Goal: Task Accomplishment & Management: Use online tool/utility

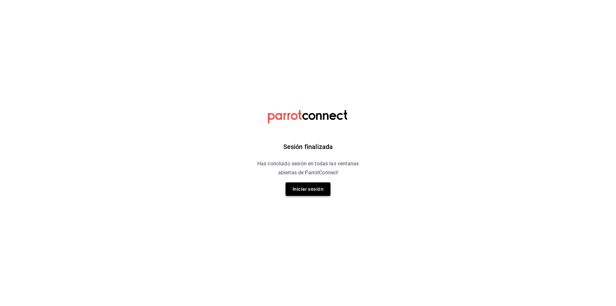
click at [291, 194] on button "Iniciar sesión" at bounding box center [307, 188] width 45 height 13
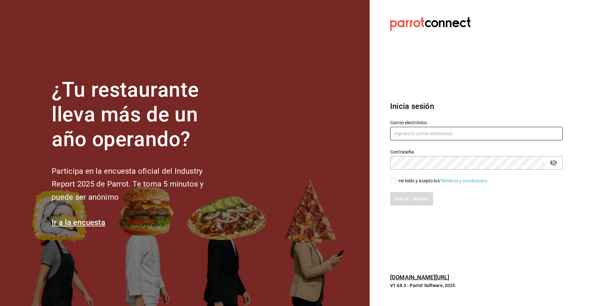
click at [410, 135] on input "text" at bounding box center [476, 133] width 173 height 13
type input "[EMAIL_ADDRESS][DOMAIN_NAME]"
click at [394, 182] on input "He leído y acepto los Términos y condiciones." at bounding box center [393, 181] width 6 height 6
checkbox input "true"
click at [423, 194] on button "Iniciar sesión" at bounding box center [412, 198] width 44 height 13
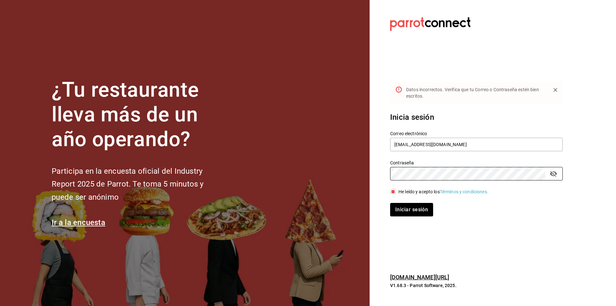
click at [381, 172] on section "Datos incorrectos. Verifica que tu Correo o Contraseña estén bien escritos. Ini…" at bounding box center [473, 153] width 208 height 306
drag, startPoint x: 444, startPoint y: 143, endPoint x: 429, endPoint y: 144, distance: 14.8
click at [429, 144] on input "[EMAIL_ADDRESS][DOMAIN_NAME]" at bounding box center [476, 144] width 173 height 13
type input "[EMAIL_ADDRESS][DOMAIN_NAME]"
click at [418, 209] on button "Iniciar sesión" at bounding box center [412, 209] width 44 height 13
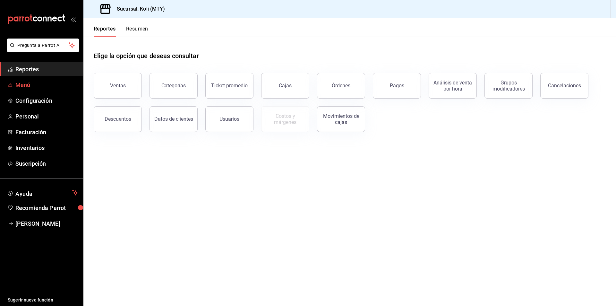
click at [14, 87] on link "Menú" at bounding box center [41, 85] width 83 height 14
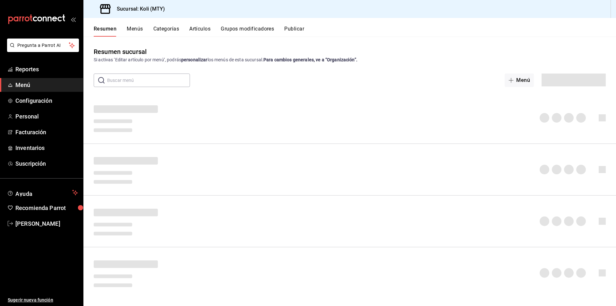
click at [205, 29] on button "Artículos" at bounding box center [199, 31] width 21 height 11
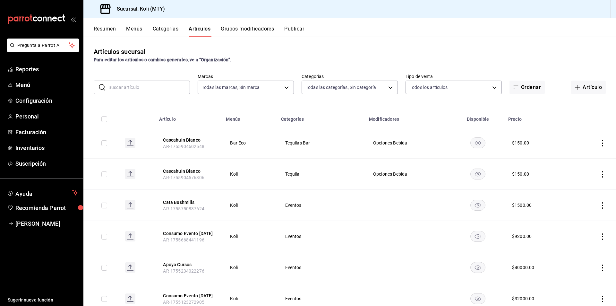
type input "d0121fda-d2d9-471b-a553-6c3ebe72ecf1"
type input "bdbb80dd-55c6-4840-8e5f-3949d06b8048,806d482e-3620-4438-8e2e-a780cd3835d7,2d9f9…"
click at [591, 87] on button "Artículo" at bounding box center [588, 86] width 35 height 13
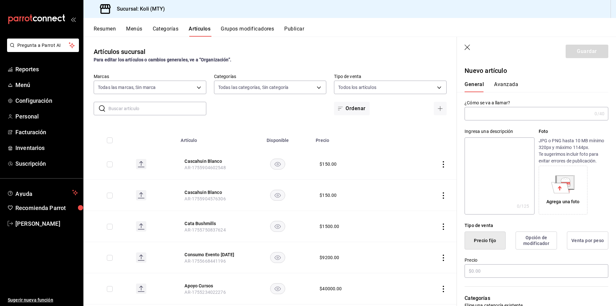
type input "AR-1756260049917"
click at [538, 115] on input "text" at bounding box center [527, 113] width 127 height 13
type input "Consumo 06.12.25"
click at [512, 271] on input "text" at bounding box center [536, 270] width 144 height 13
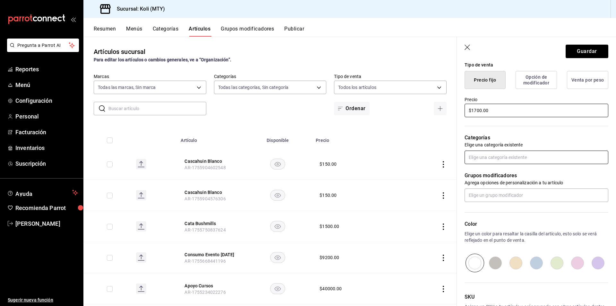
type input "$1700.00"
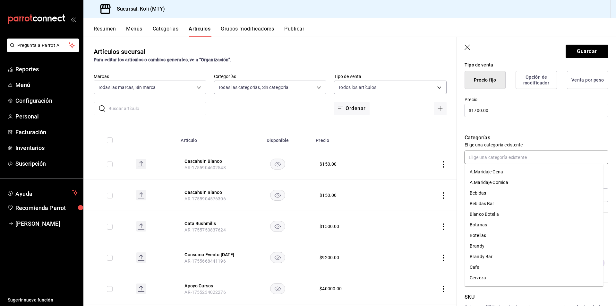
click at [474, 160] on input "text" at bounding box center [536, 156] width 144 height 13
type input "ev"
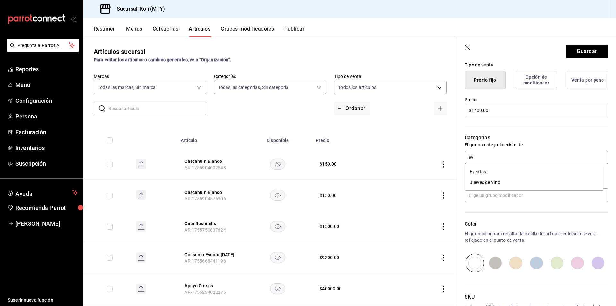
click at [474, 172] on li "Eventos" at bounding box center [533, 171] width 139 height 11
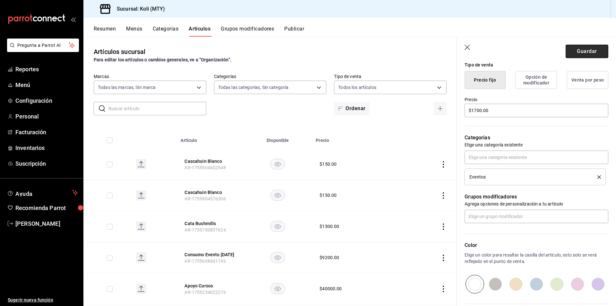
click at [581, 47] on button "Guardar" at bounding box center [586, 51] width 43 height 13
